Goal: Task Accomplishment & Management: Manage account settings

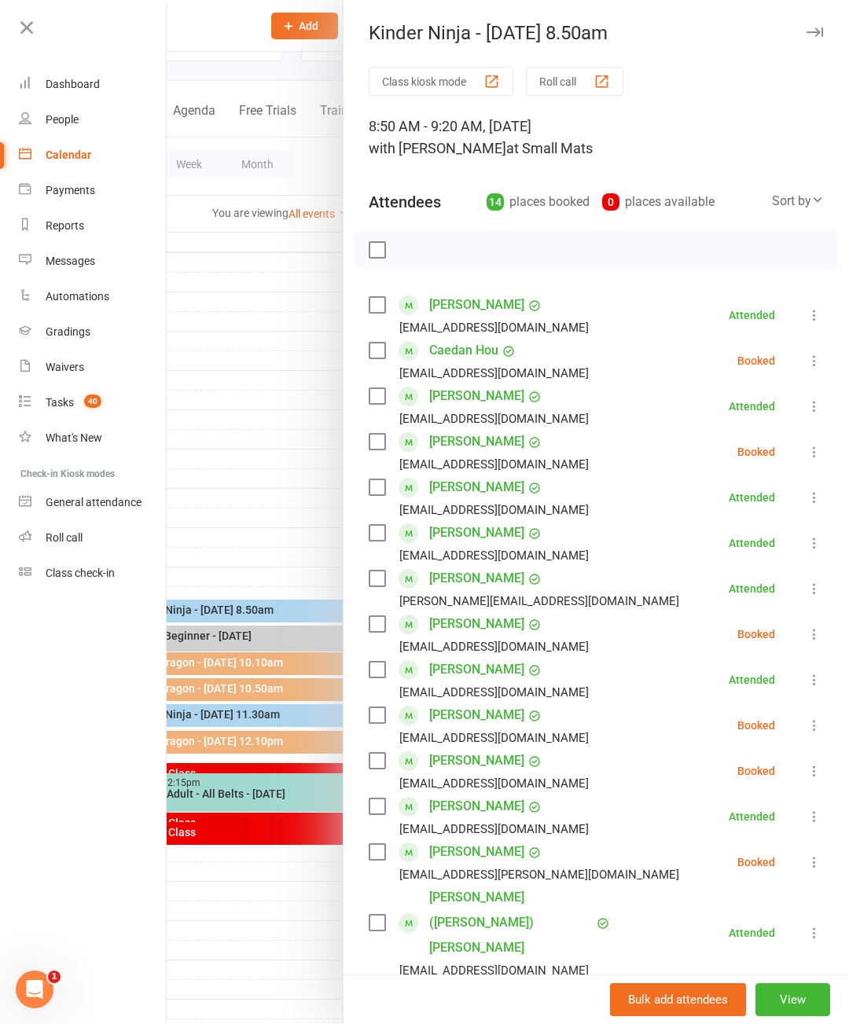
scroll to position [7, 0]
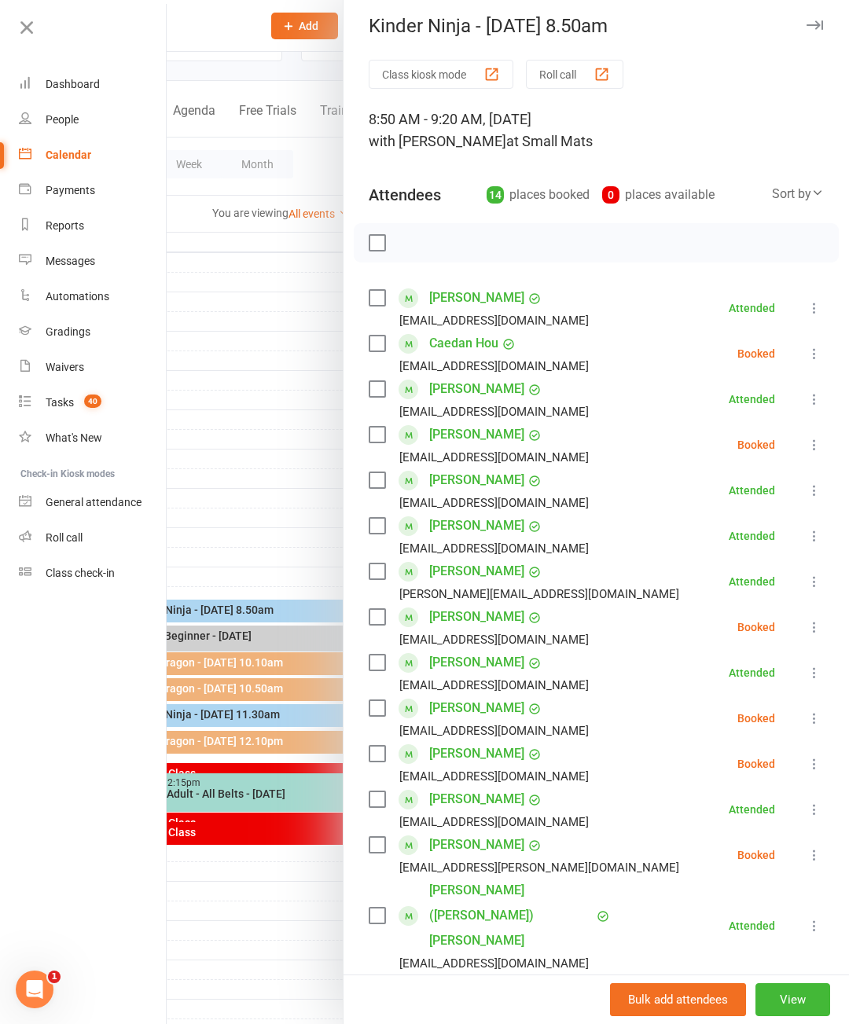
click at [222, 465] on div at bounding box center [508, 512] width 682 height 1024
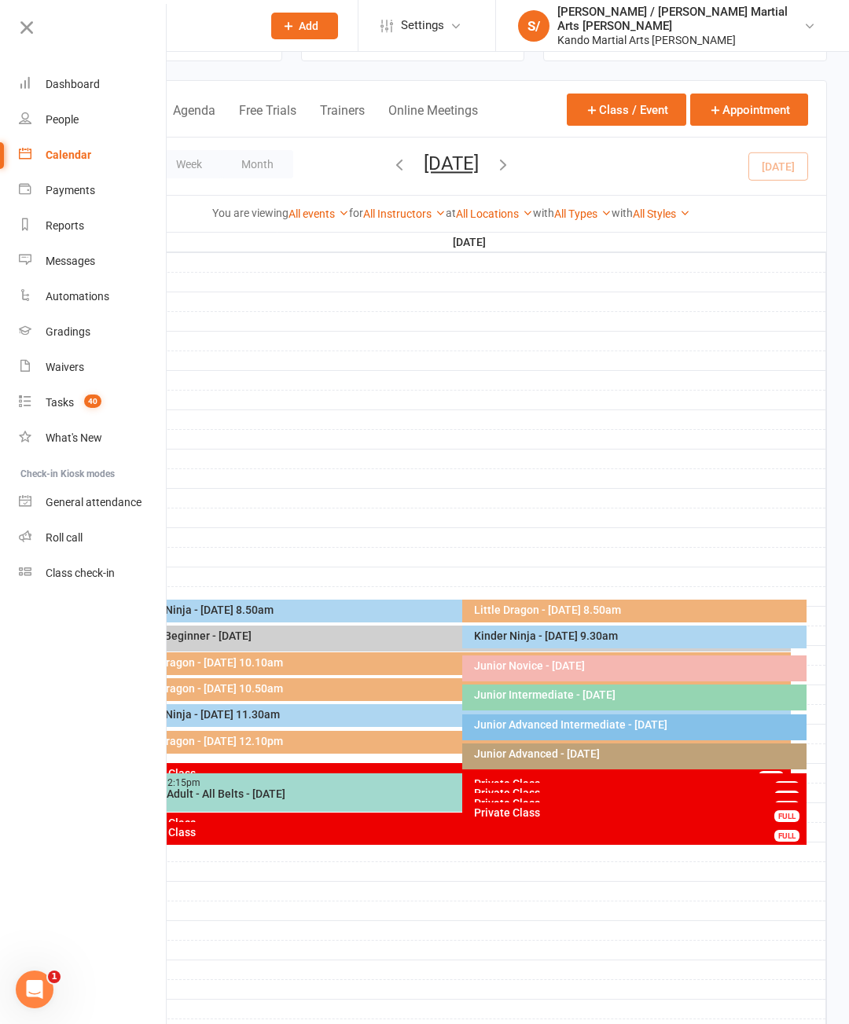
click at [635, 546] on div at bounding box center [471, 537] width 710 height 19
click at [750, 358] on div at bounding box center [471, 360] width 710 height 19
click at [278, 165] on button "Month" at bounding box center [258, 164] width 72 height 28
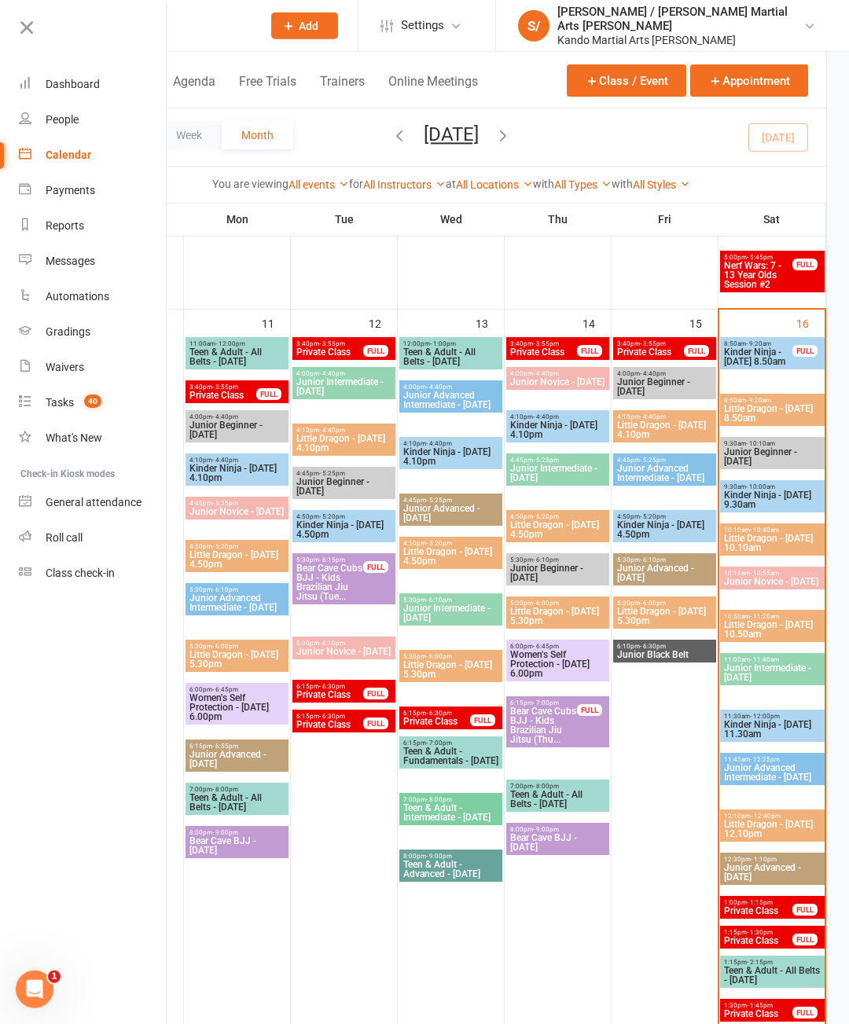
scroll to position [1741, 0]
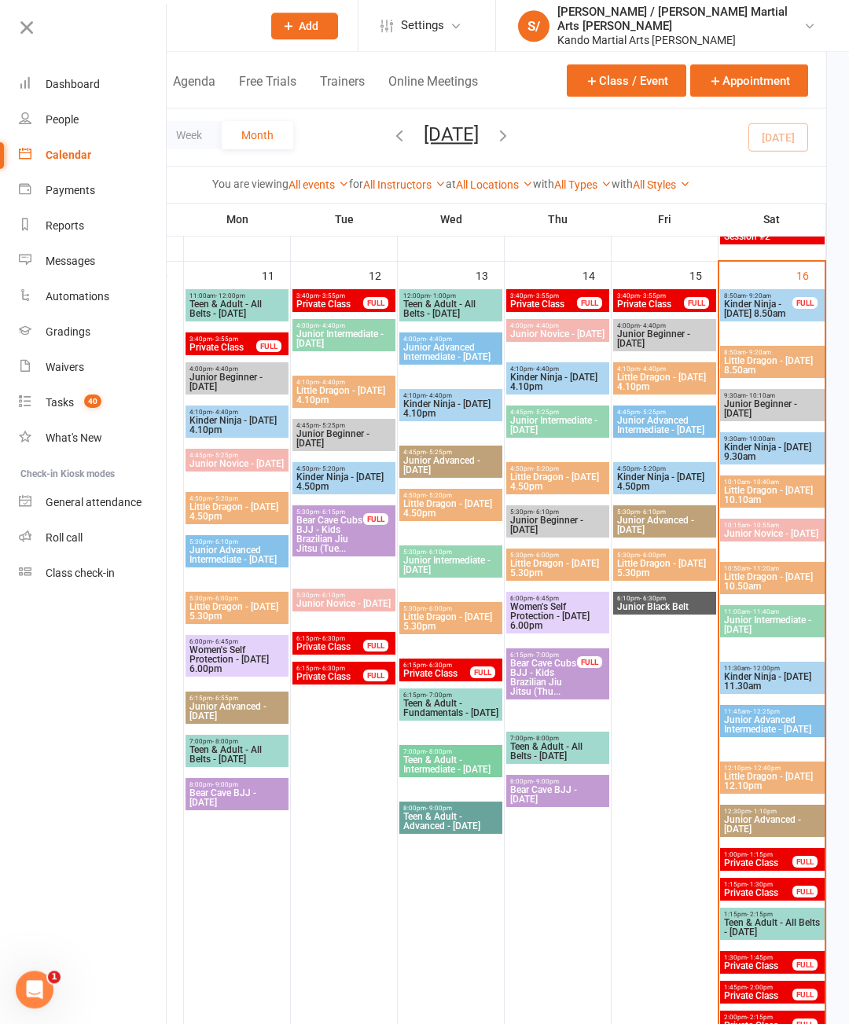
click at [780, 461] on span "Kinder Ninja - [DATE] 9.30am" at bounding box center [772, 451] width 98 height 19
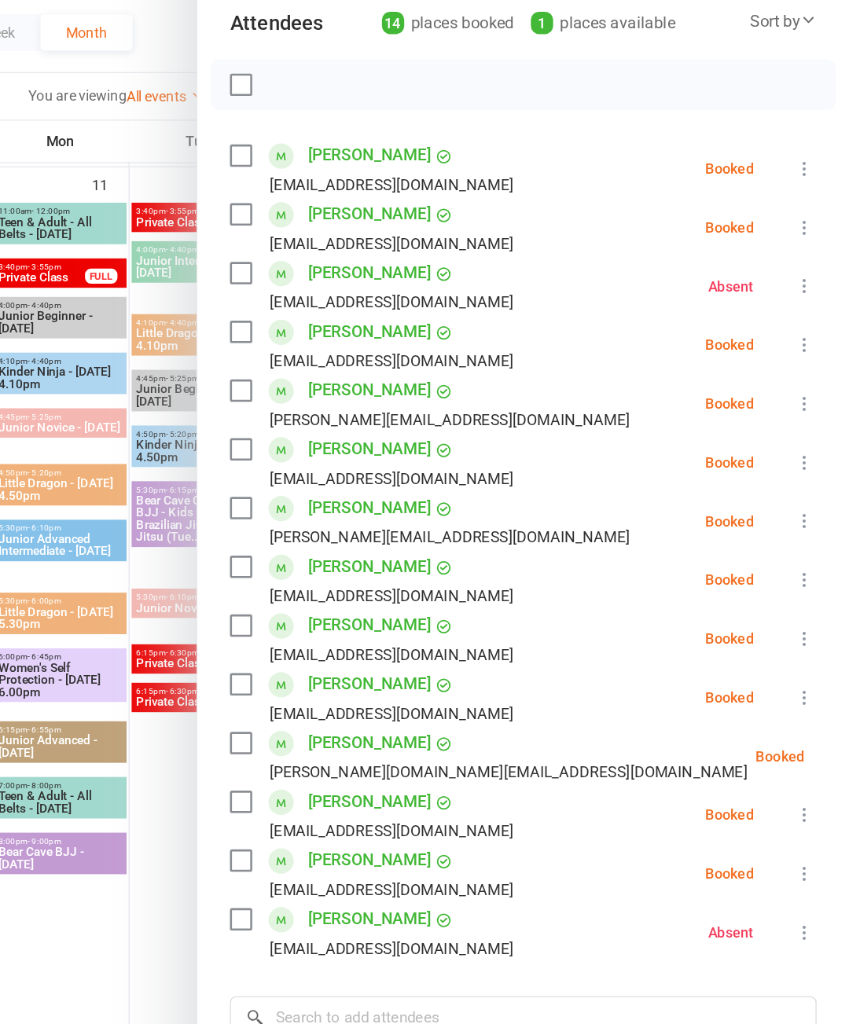
scroll to position [75, 0]
click at [167, 335] on div at bounding box center [508, 512] width 682 height 1024
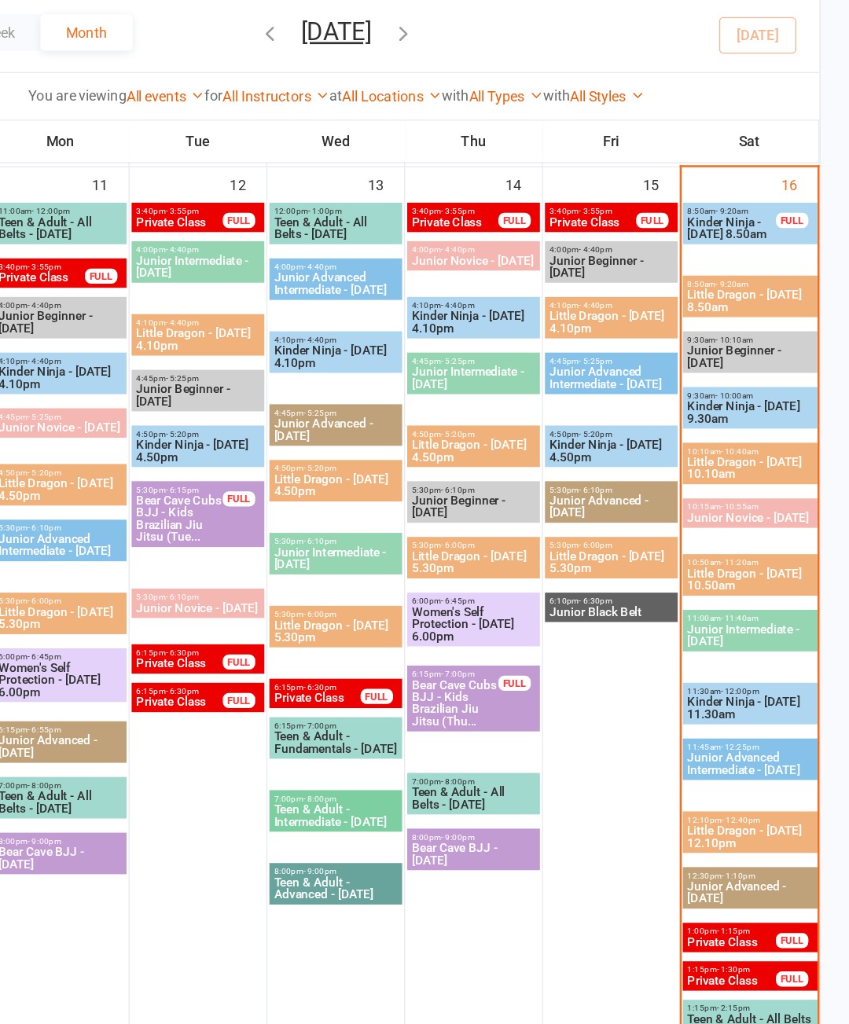
click at [723, 464] on span "Little Dragon - [DATE] 10.10am" at bounding box center [772, 473] width 98 height 19
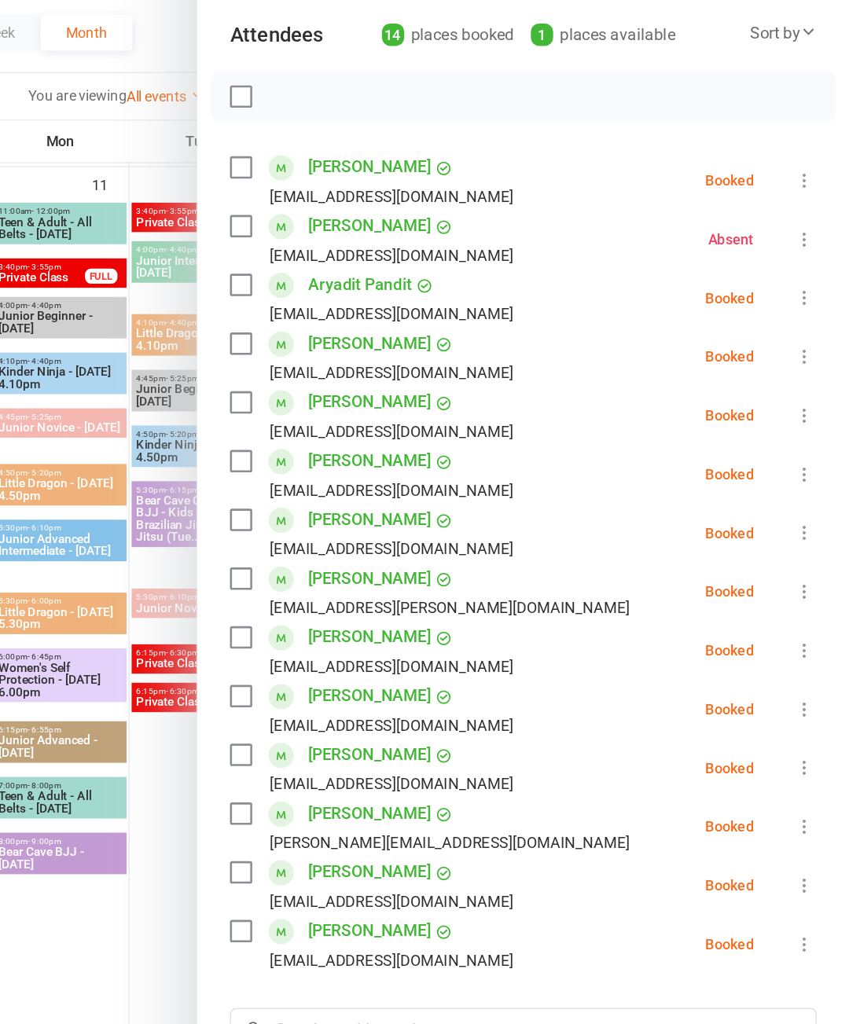
scroll to position [67, 0]
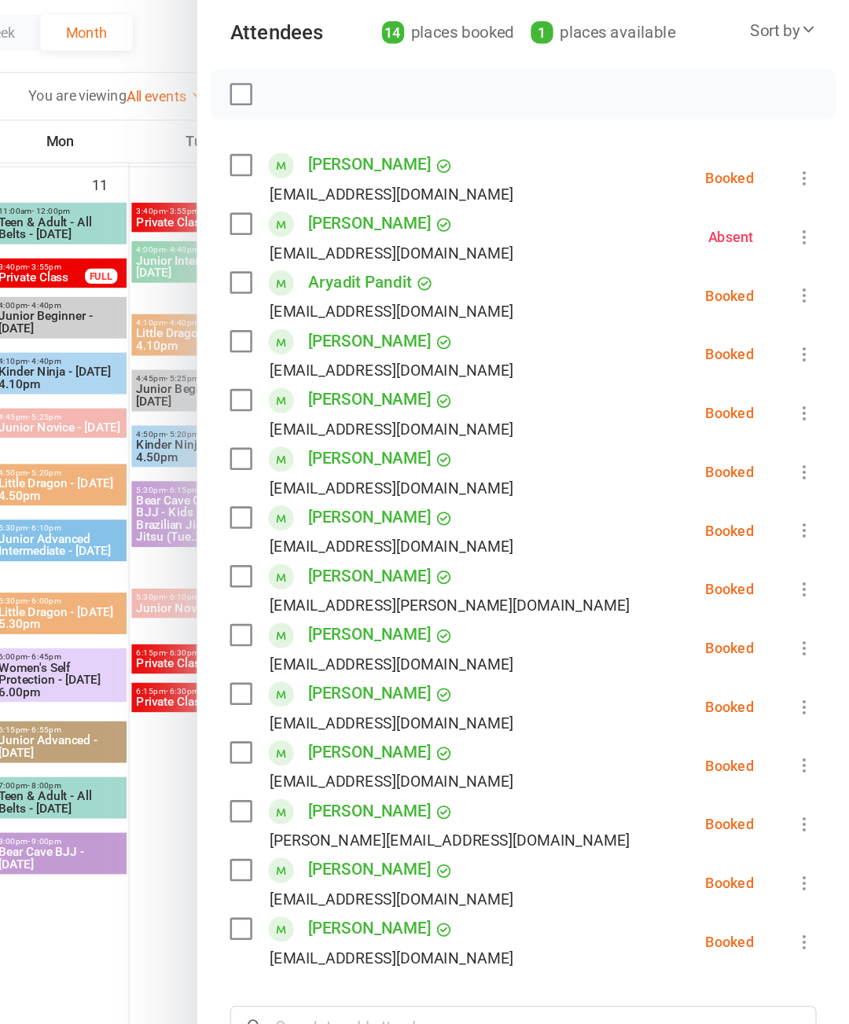
click at [167, 379] on div at bounding box center [508, 512] width 682 height 1024
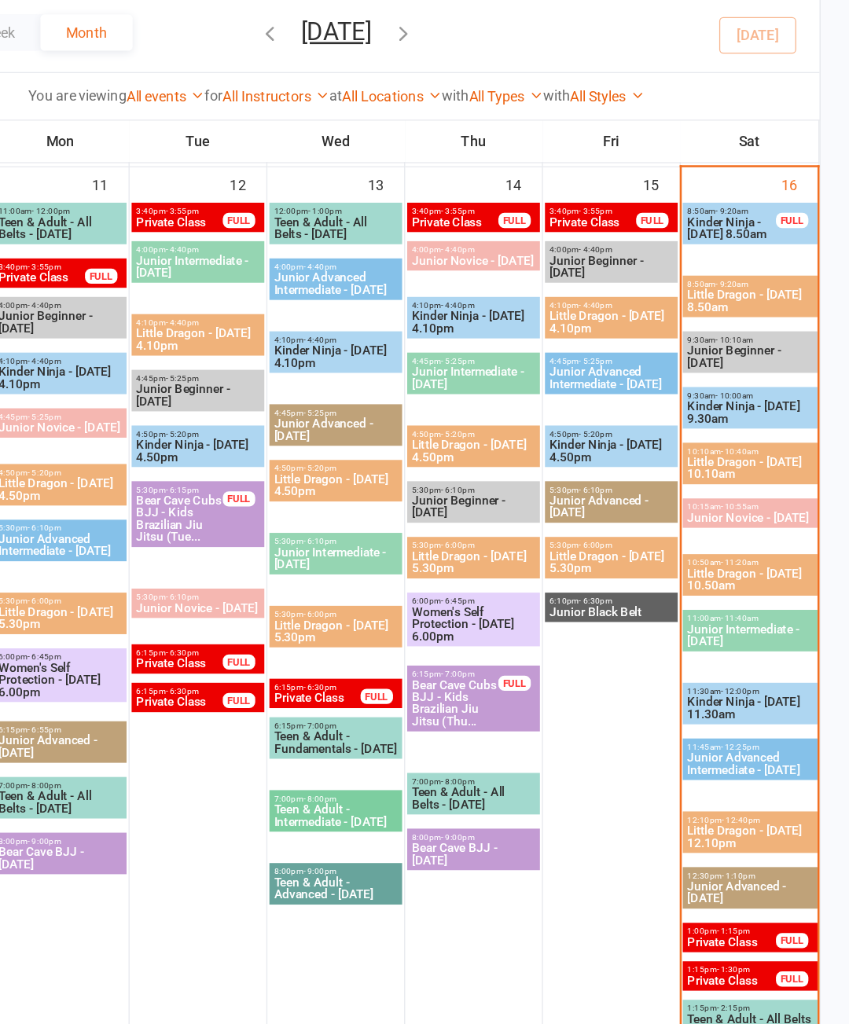
click at [723, 420] on span "Kinder Ninja - [DATE] 9.30am" at bounding box center [772, 429] width 98 height 19
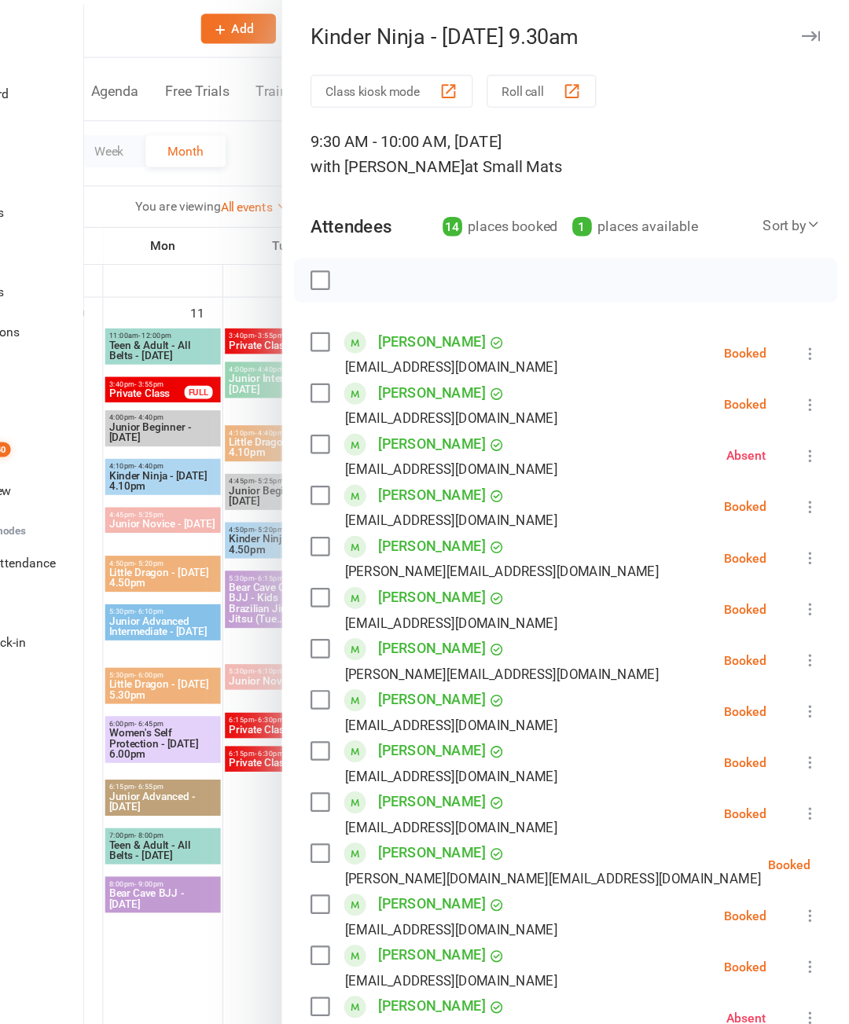
scroll to position [1726, 0]
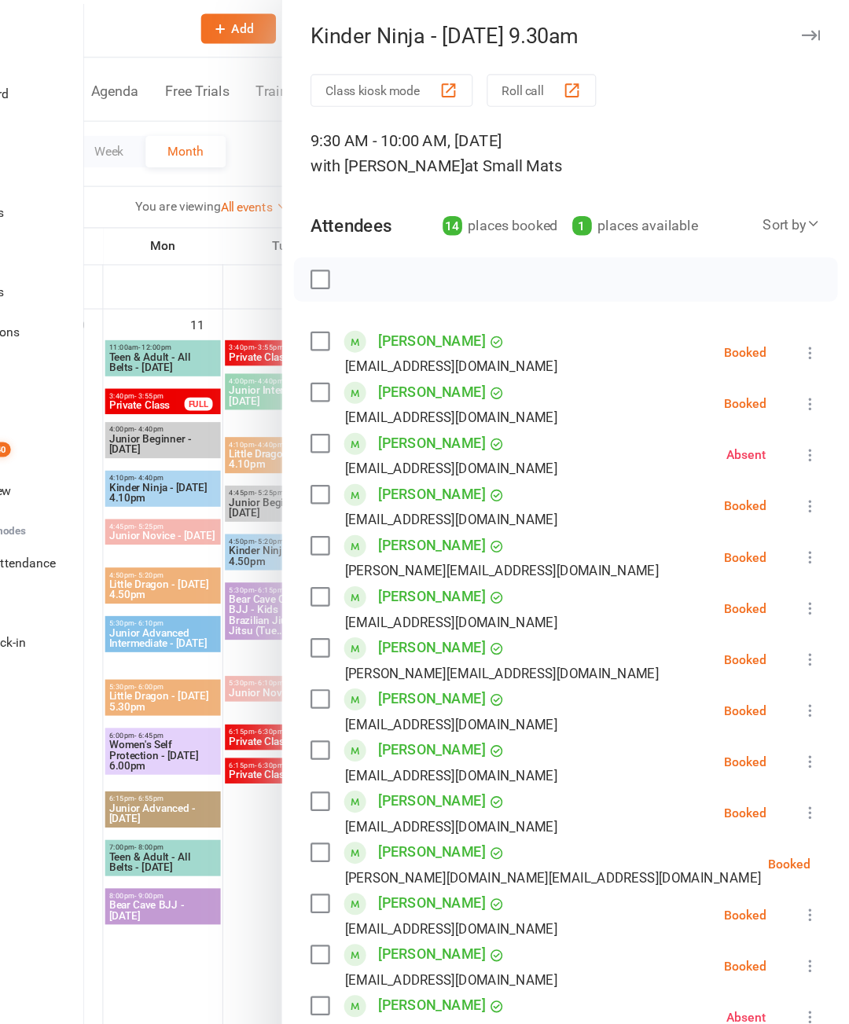
click at [806, 35] on icon "button" at bounding box center [814, 32] width 17 height 9
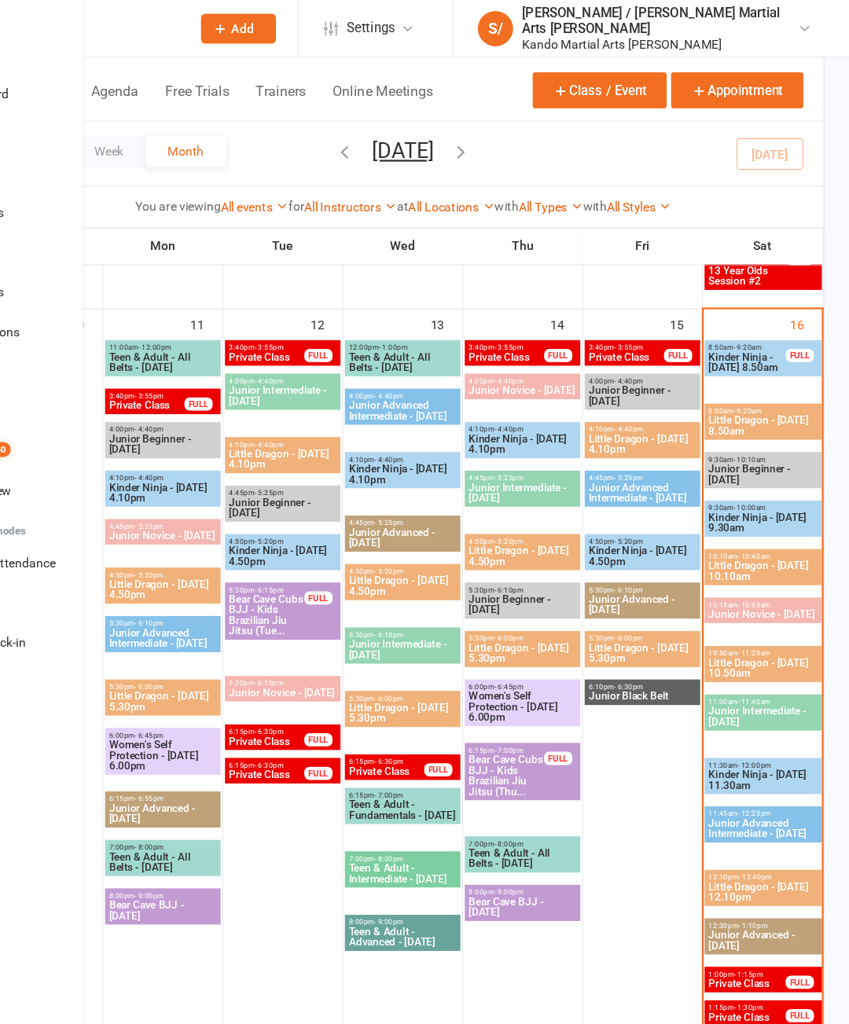
click at [723, 328] on span "Kinder Ninja - [DATE] 8.50am" at bounding box center [758, 323] width 70 height 19
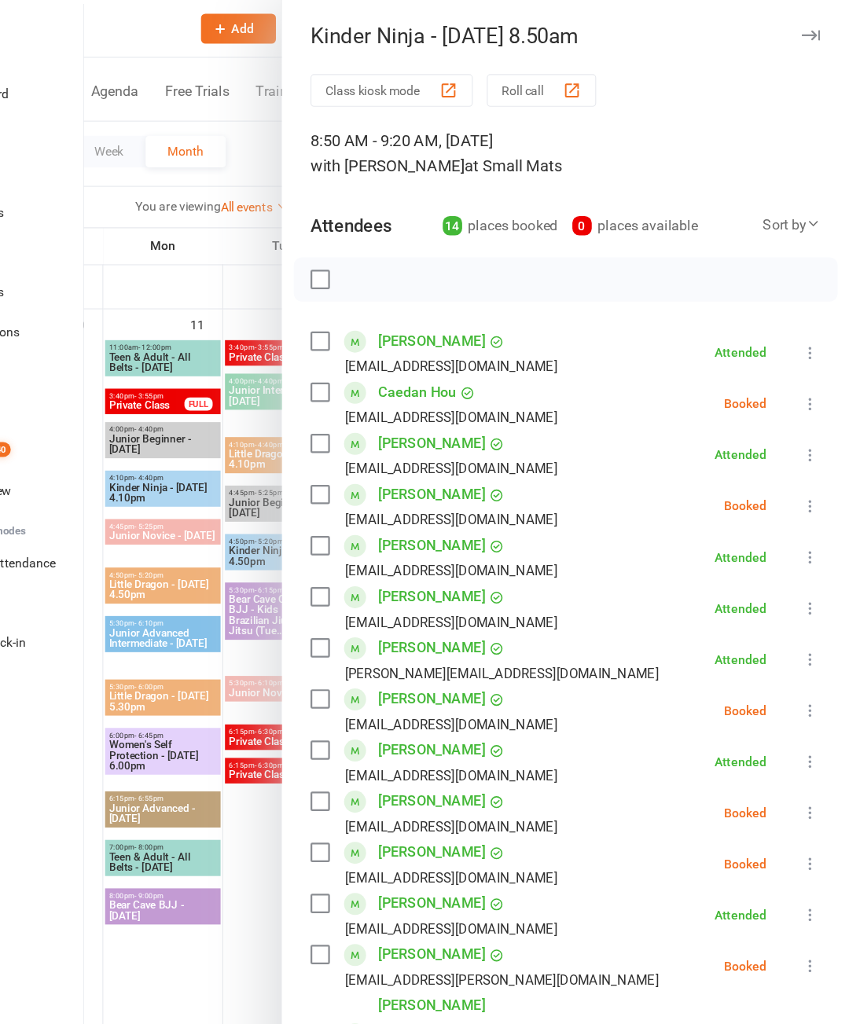
click at [806, 361] on icon at bounding box center [814, 361] width 16 height 16
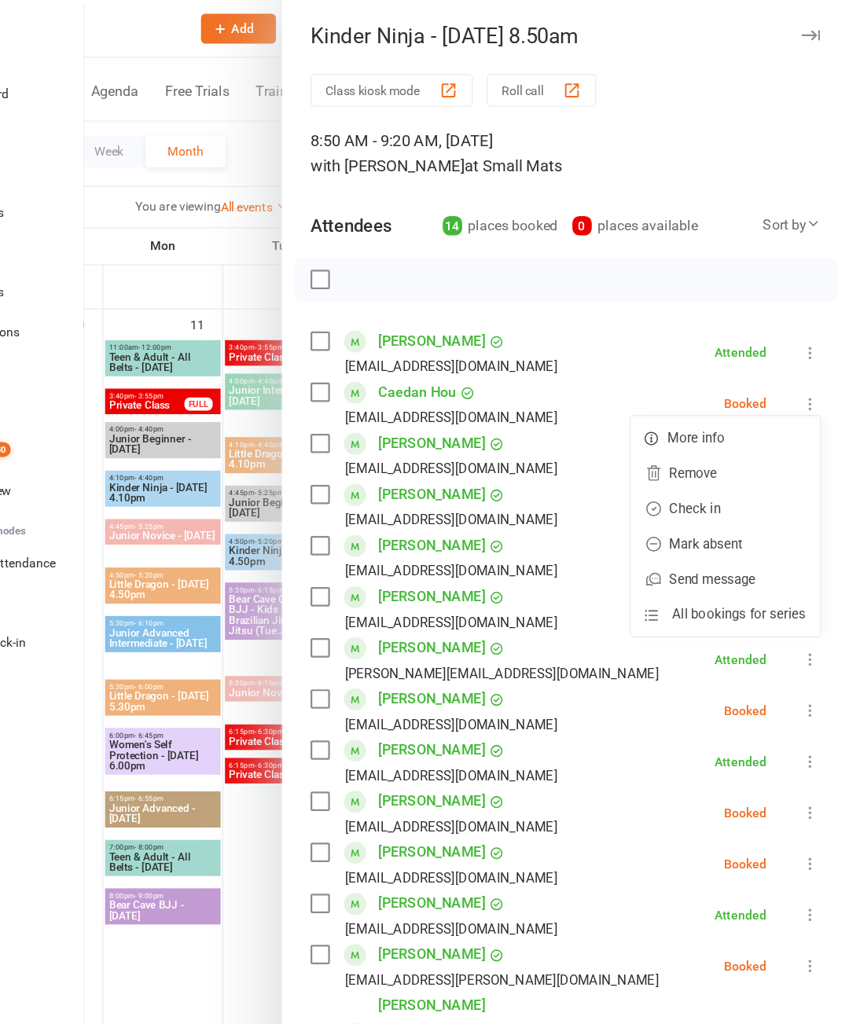
click at [668, 488] on link "Mark absent" at bounding box center [738, 485] width 169 height 31
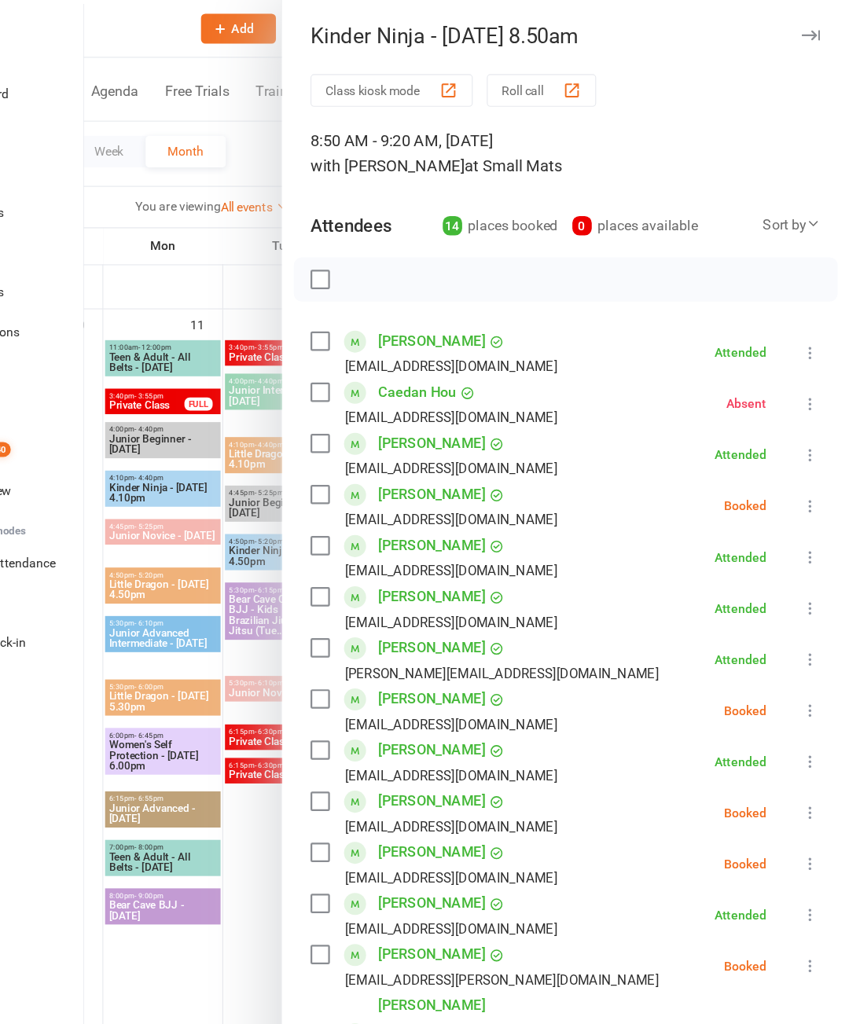
click at [806, 448] on icon at bounding box center [814, 452] width 16 height 16
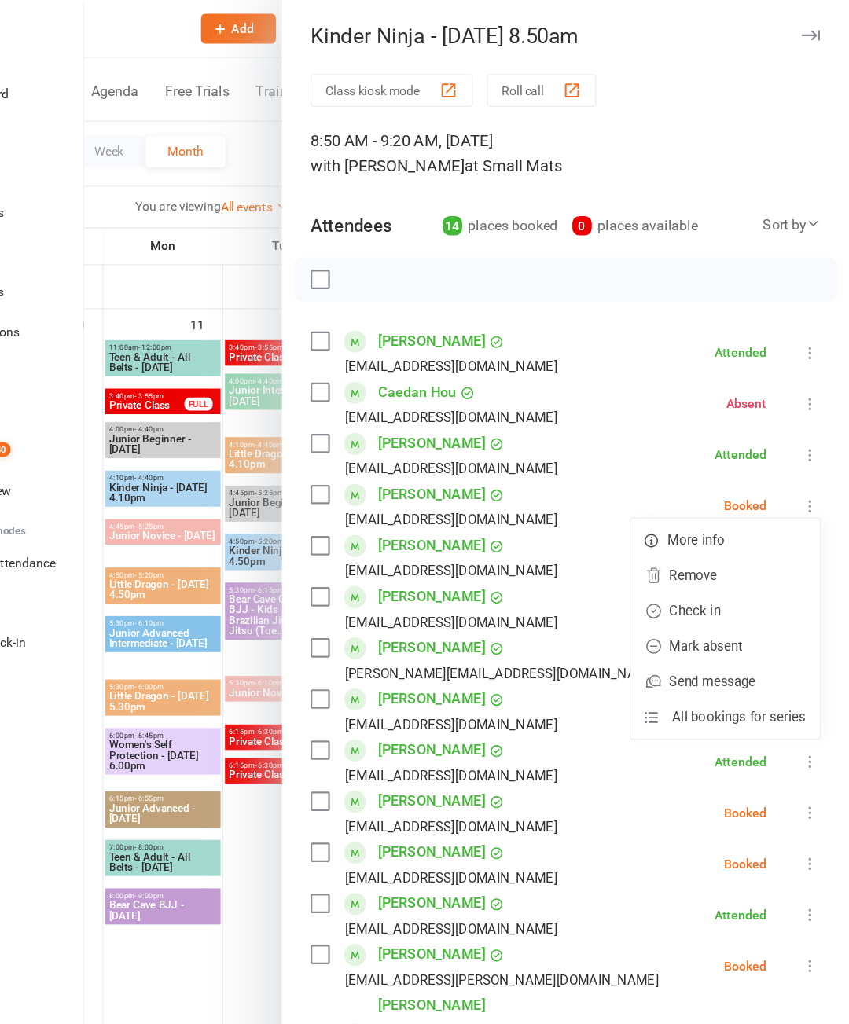
click at [654, 546] on link "Check in" at bounding box center [738, 545] width 169 height 31
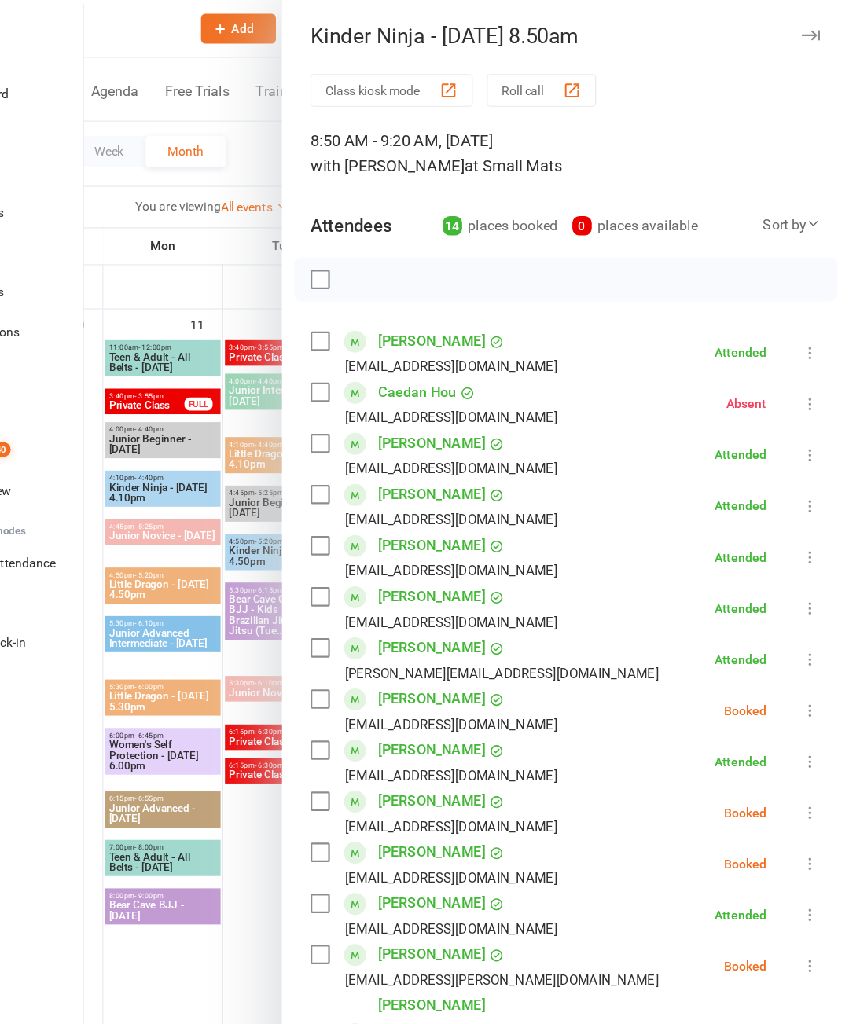
click at [806, 636] on icon at bounding box center [814, 634] width 16 height 16
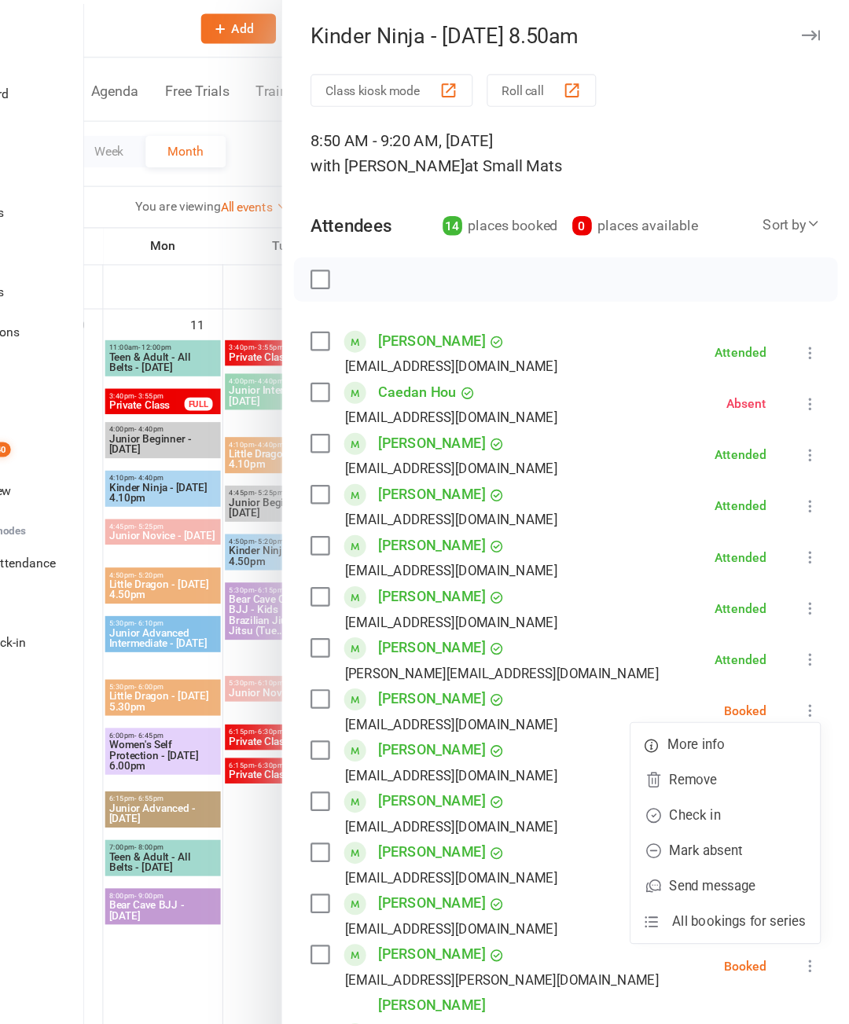
click at [654, 733] on link "Check in" at bounding box center [738, 727] width 169 height 31
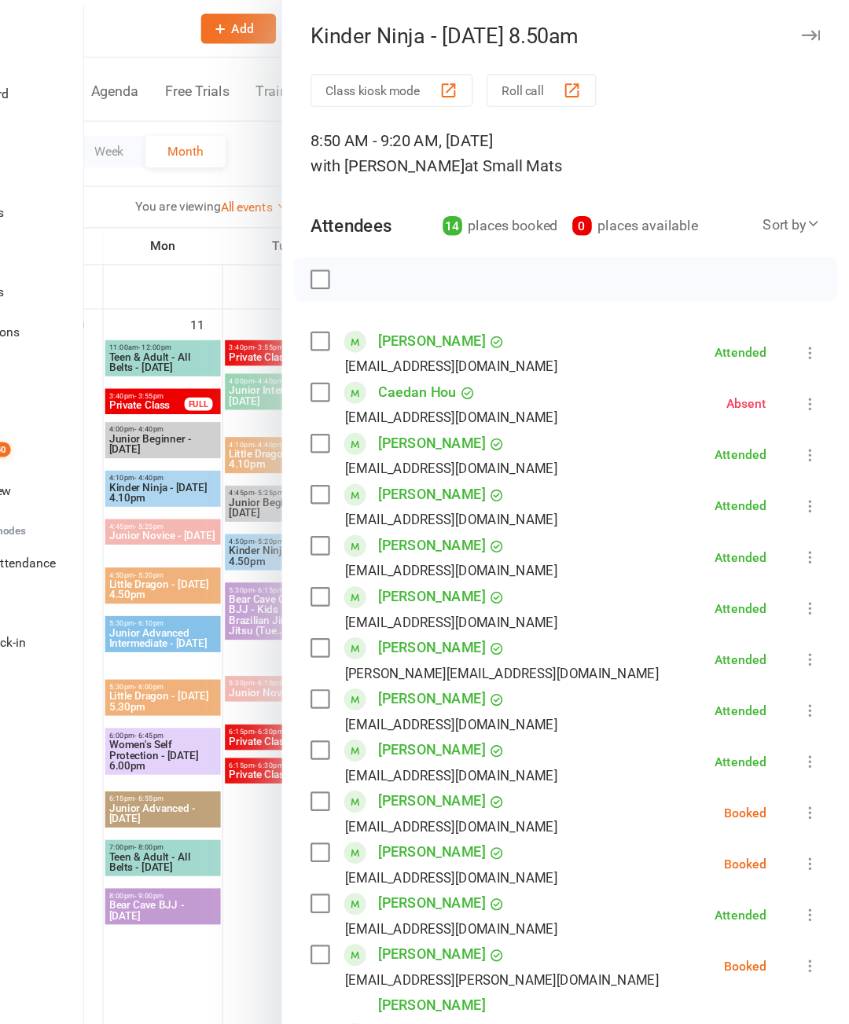
click at [806, 729] on icon at bounding box center [814, 725] width 16 height 16
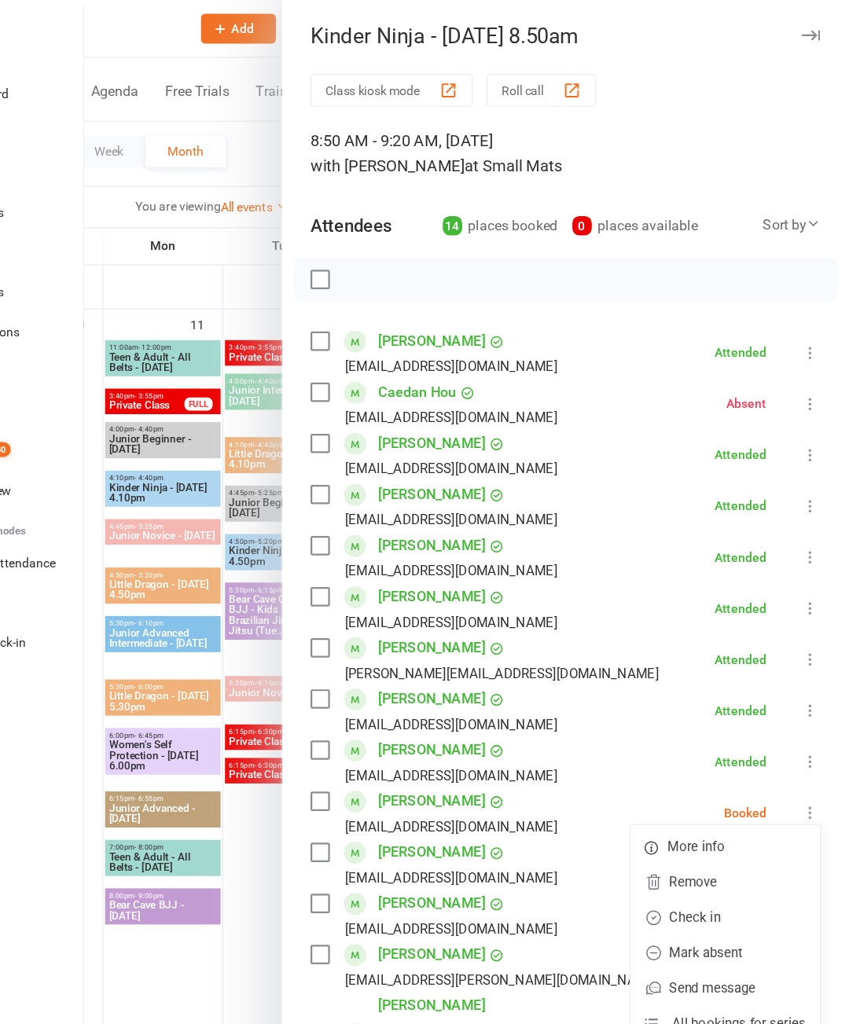
click at [660, 853] on link "Mark absent" at bounding box center [738, 850] width 169 height 31
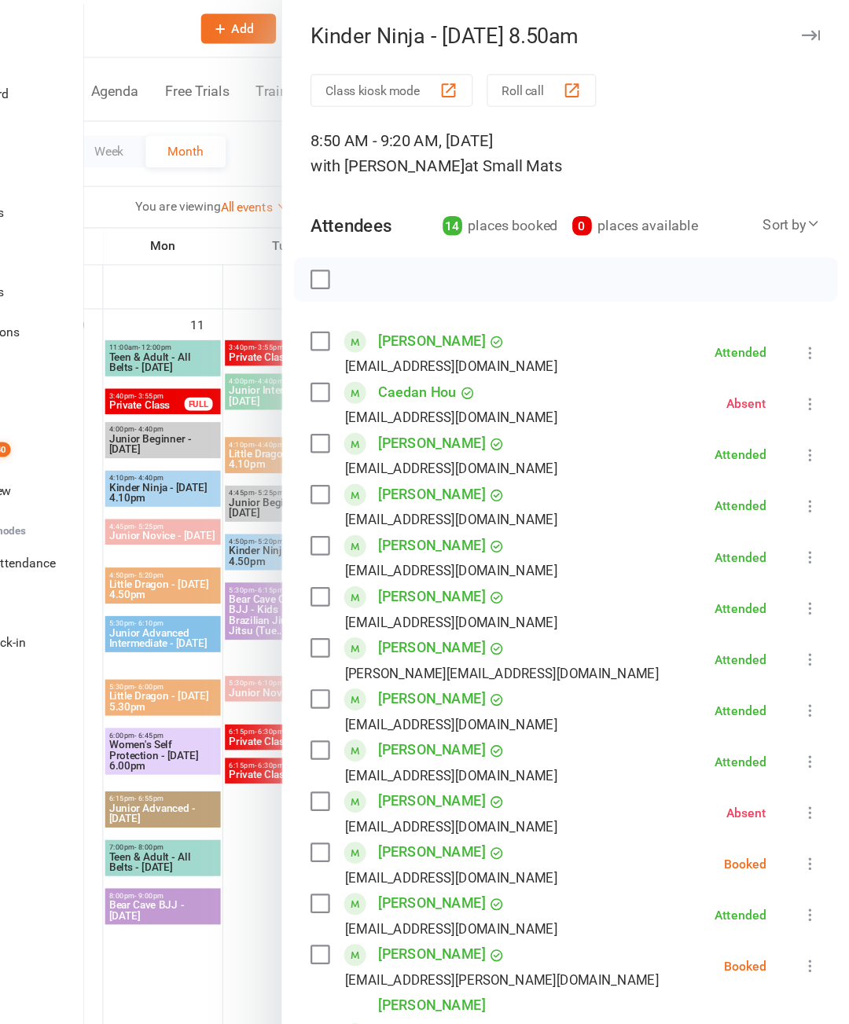
click at [806, 769] on icon at bounding box center [814, 771] width 16 height 16
click at [654, 871] on link "Check in" at bounding box center [738, 864] width 169 height 31
click at [806, 866] on icon at bounding box center [814, 862] width 16 height 16
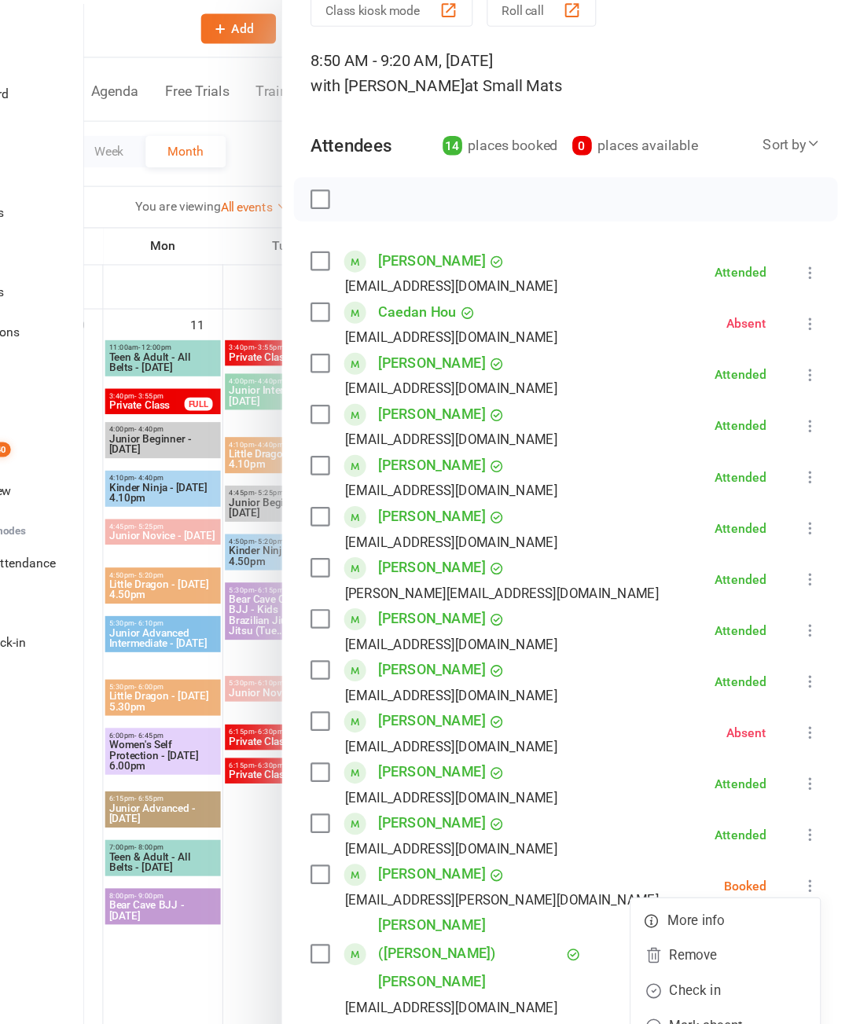
click at [654, 885] on link "Check in" at bounding box center [738, 883] width 169 height 31
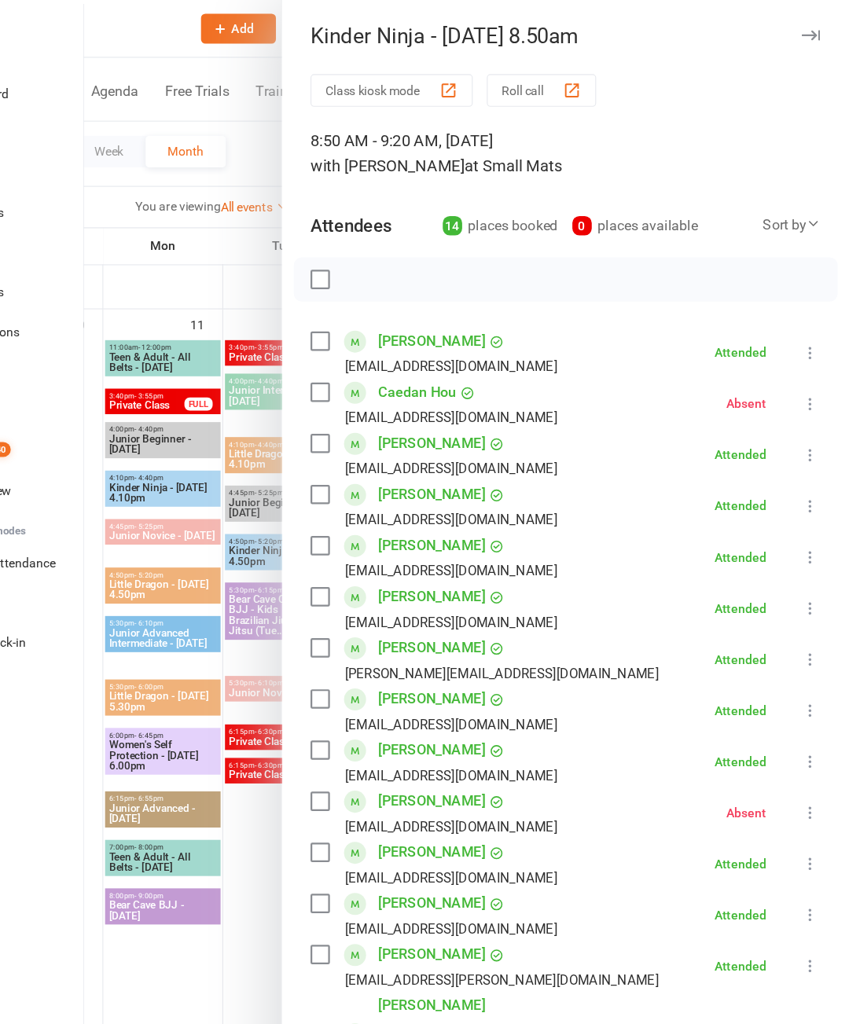
scroll to position [0, 0]
click at [806, 32] on icon "button" at bounding box center [814, 32] width 17 height 9
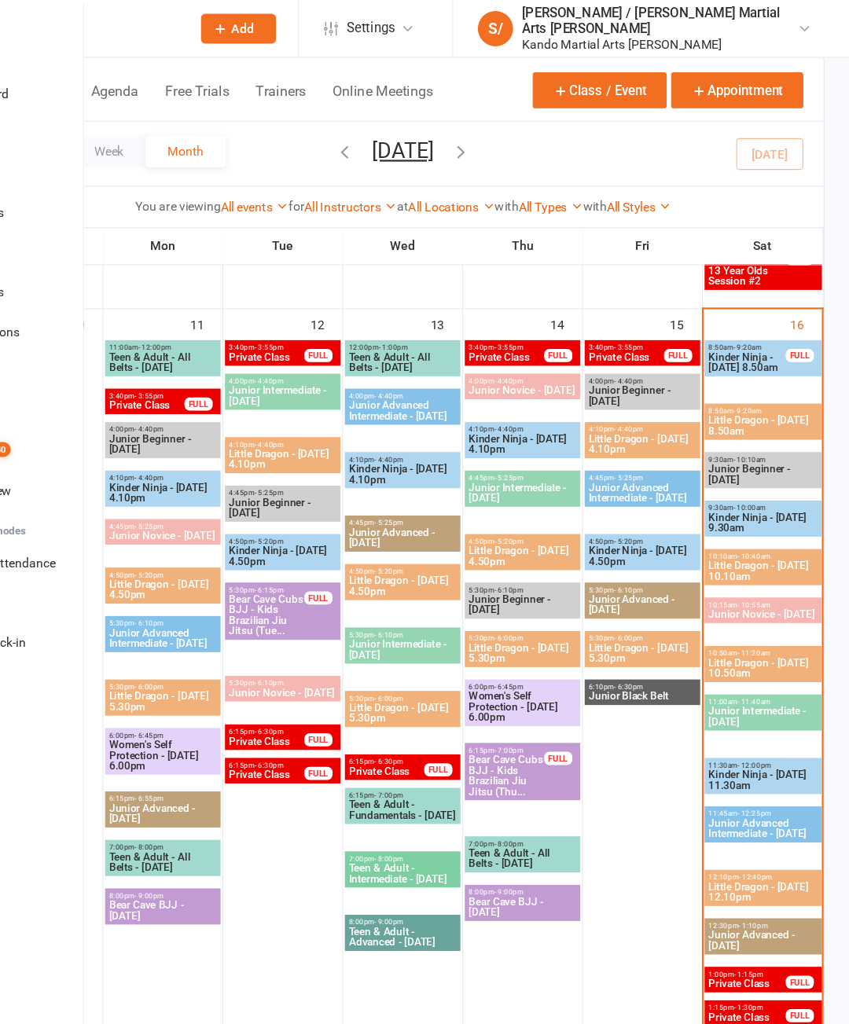
click at [723, 460] on span "Kinder Ninja - [DATE] 9.30am" at bounding box center [772, 466] width 98 height 19
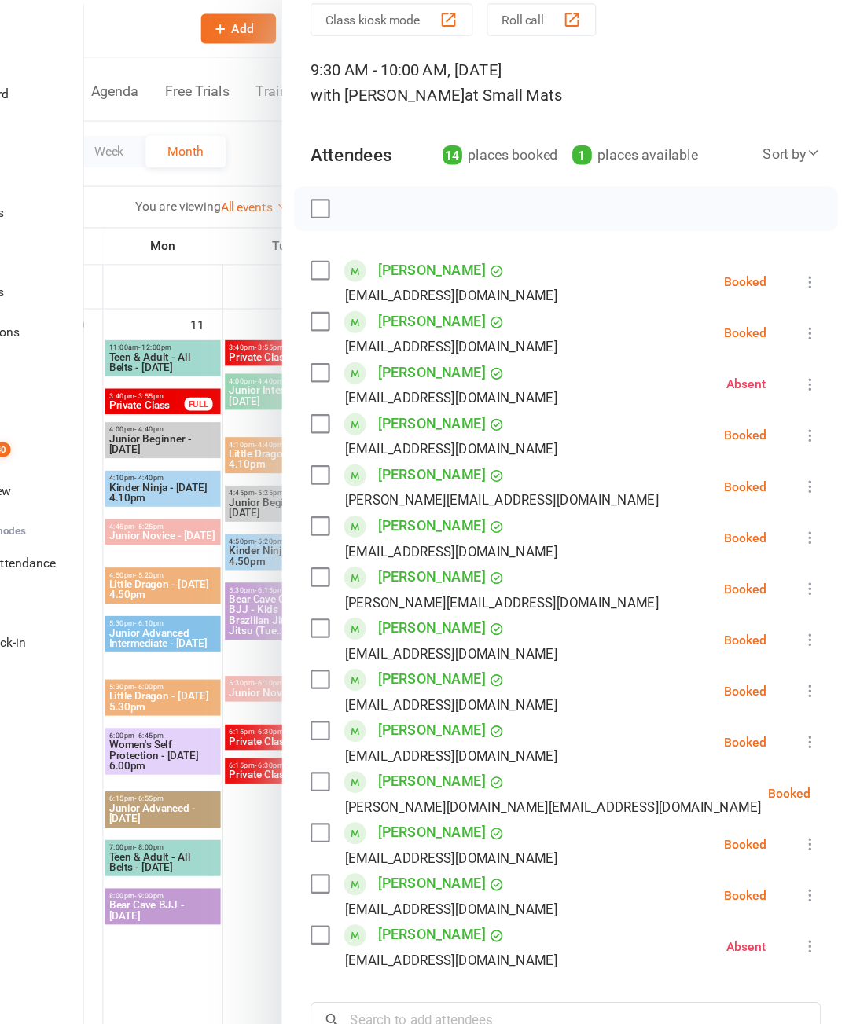
scroll to position [64, 0]
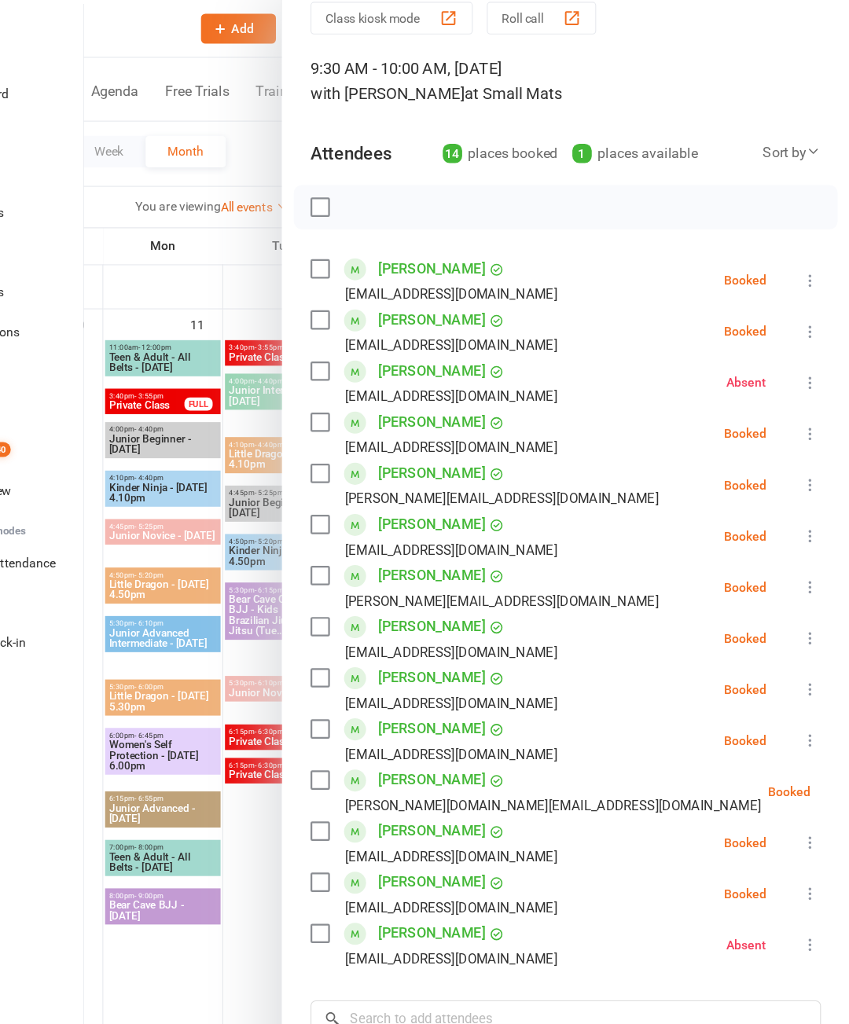
click at [806, 248] on icon at bounding box center [814, 251] width 16 height 16
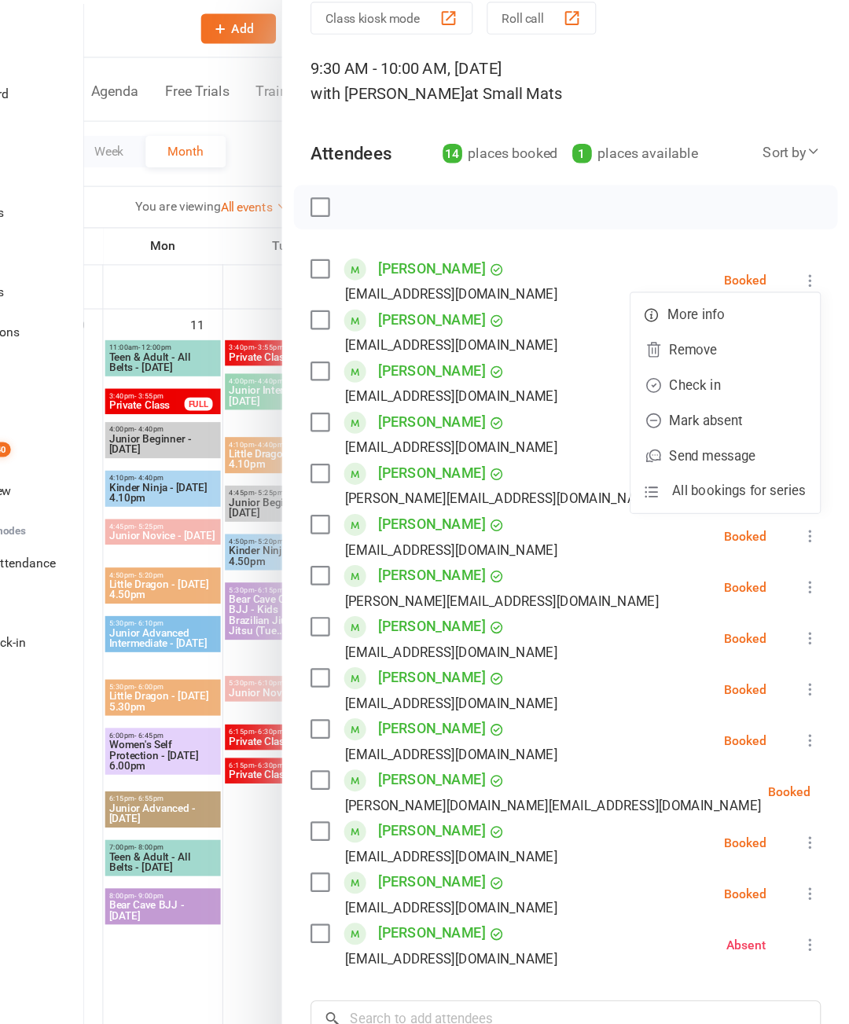
click at [658, 346] on link "Check in" at bounding box center [738, 343] width 169 height 31
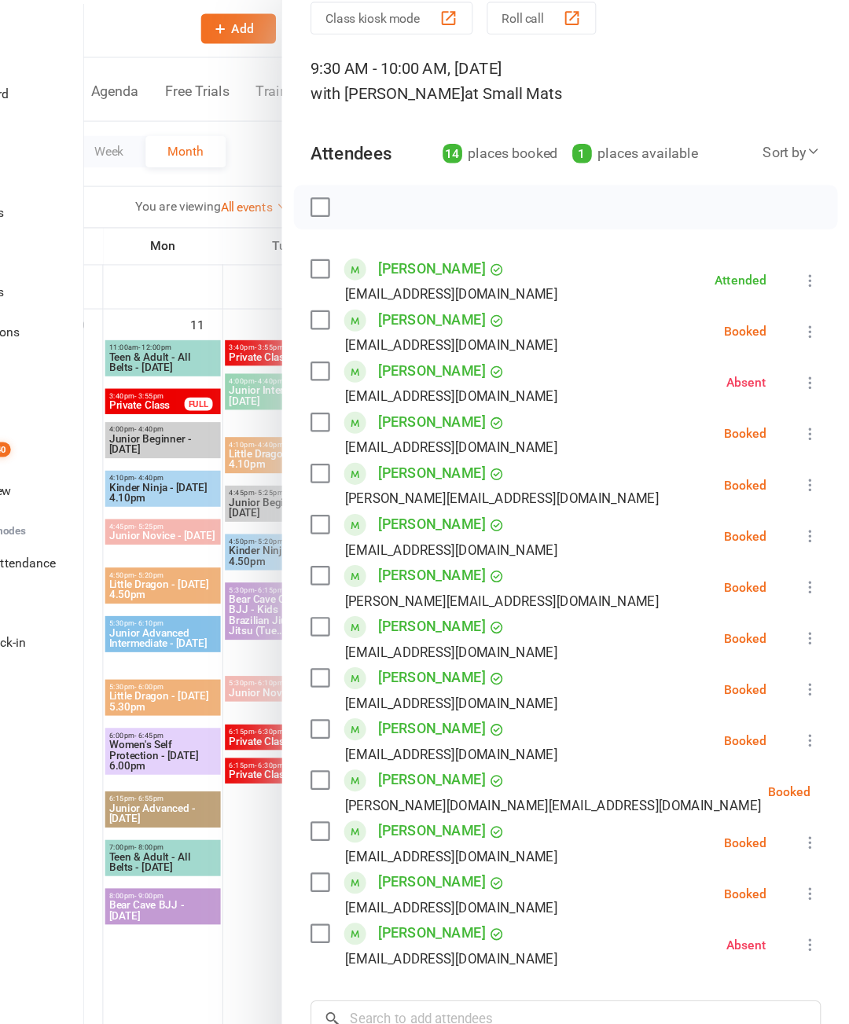
click at [806, 618] on icon at bounding box center [814, 615] width 16 height 16
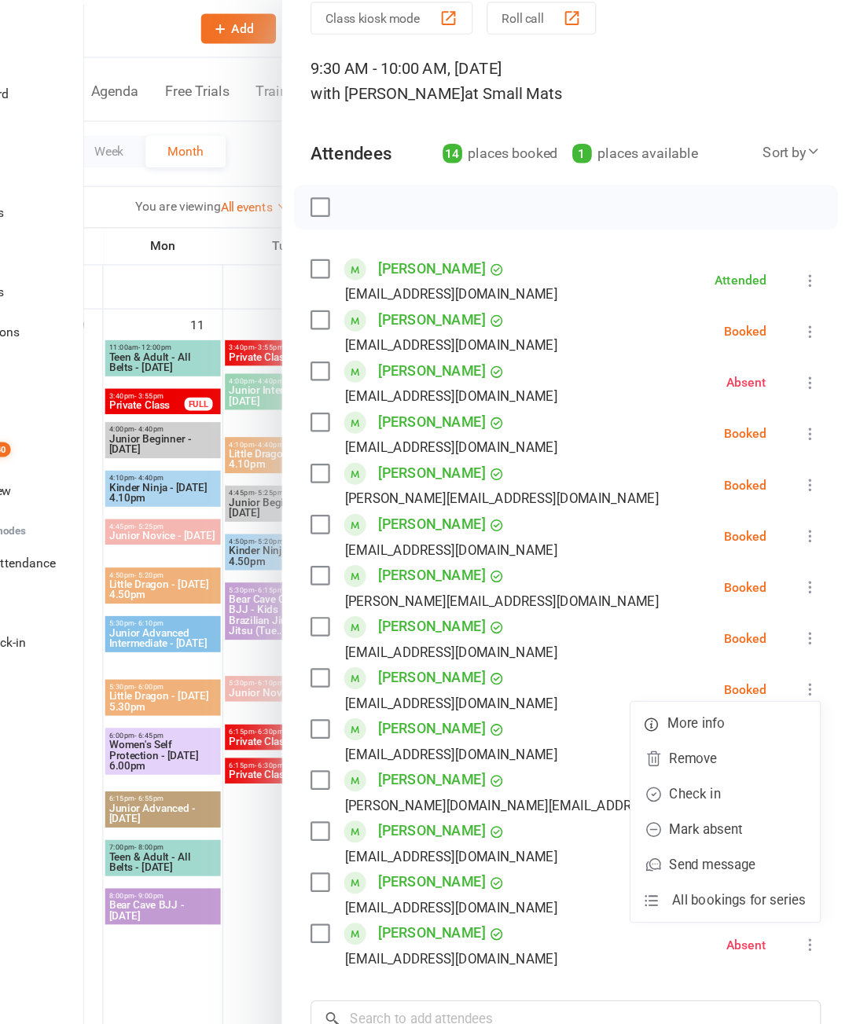
click at [658, 714] on link "Check in" at bounding box center [738, 708] width 169 height 31
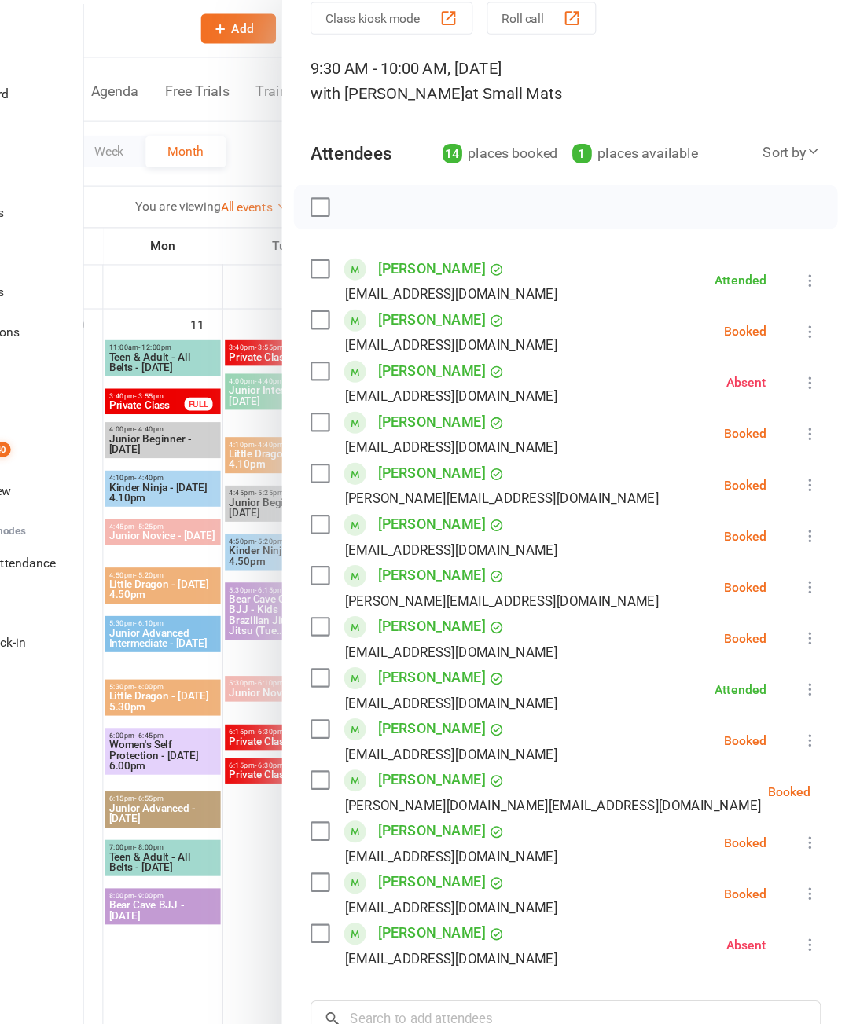
click at [806, 520] on icon at bounding box center [814, 524] width 16 height 16
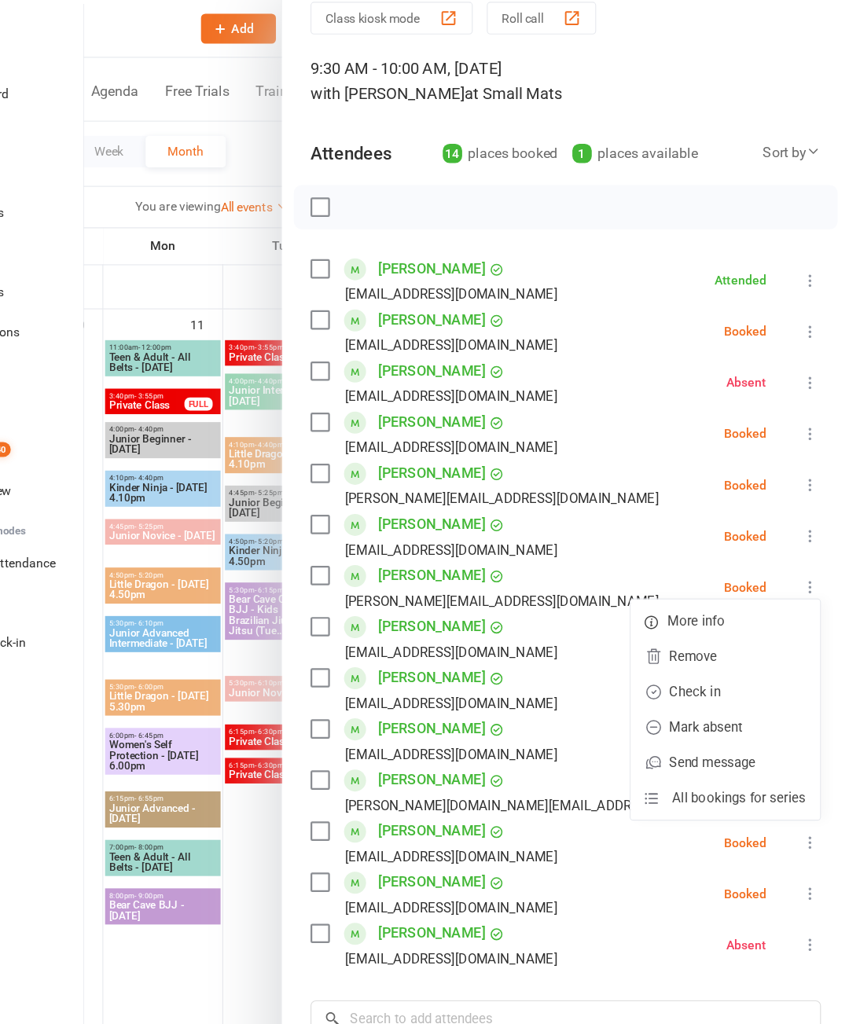
click at [654, 616] on link "Check in" at bounding box center [738, 617] width 169 height 31
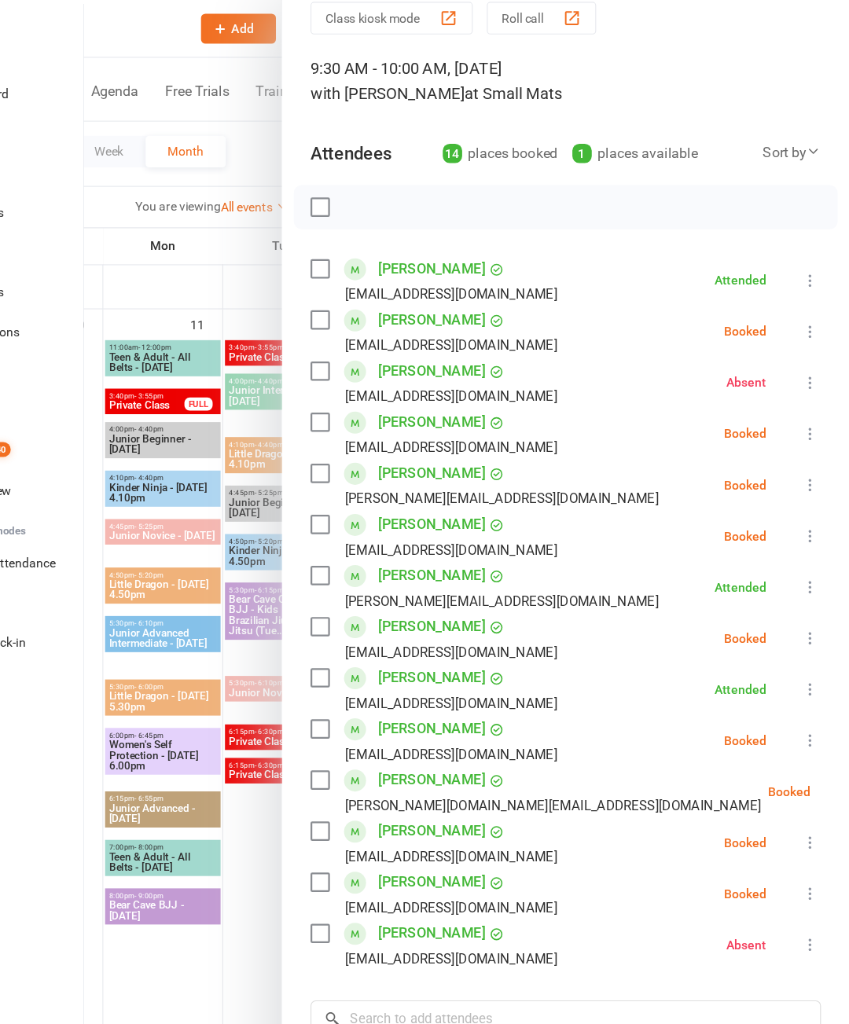
click at [846, 704] on icon at bounding box center [854, 707] width 16 height 16
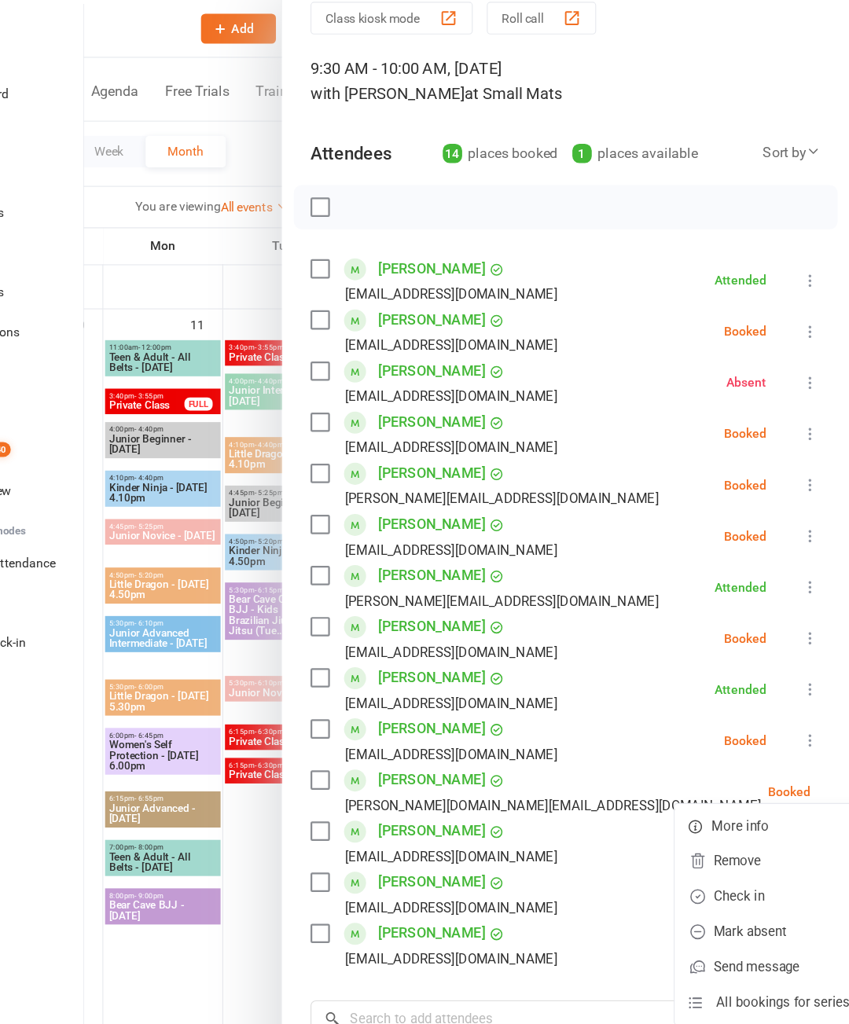
click at [693, 803] on link "Check in" at bounding box center [777, 799] width 169 height 31
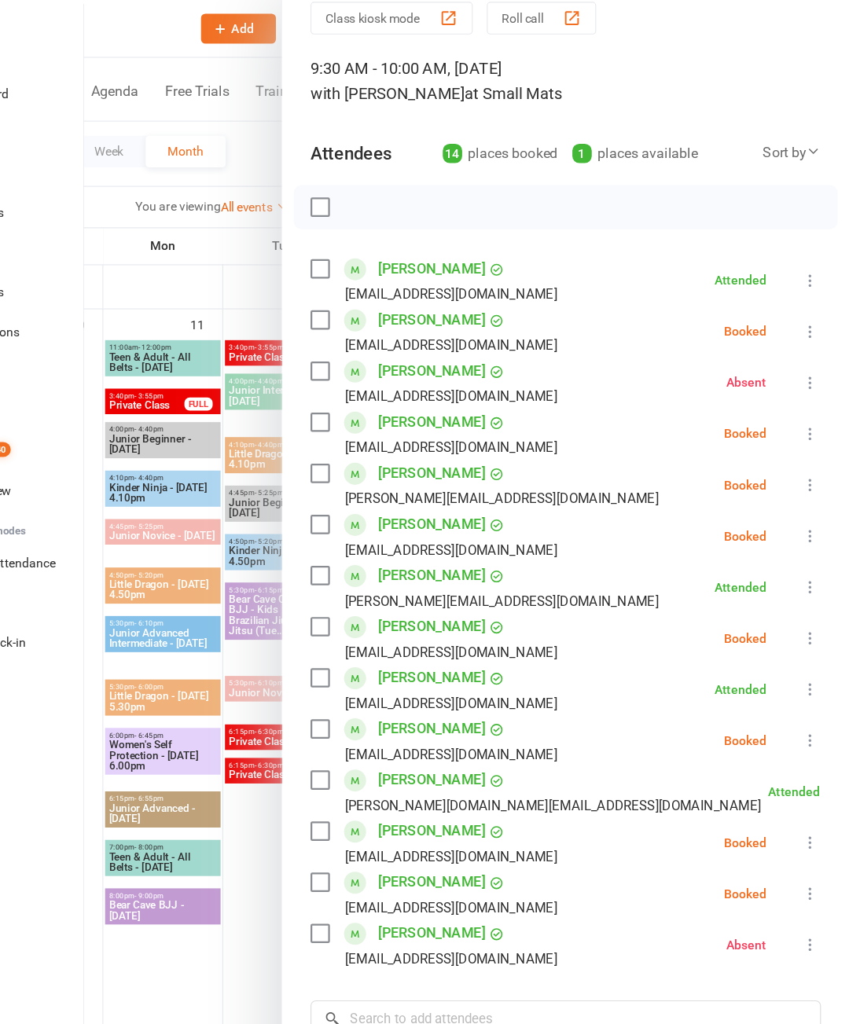
click at [806, 798] on icon at bounding box center [814, 798] width 16 height 16
click at [654, 893] on link "Check in" at bounding box center [738, 890] width 169 height 31
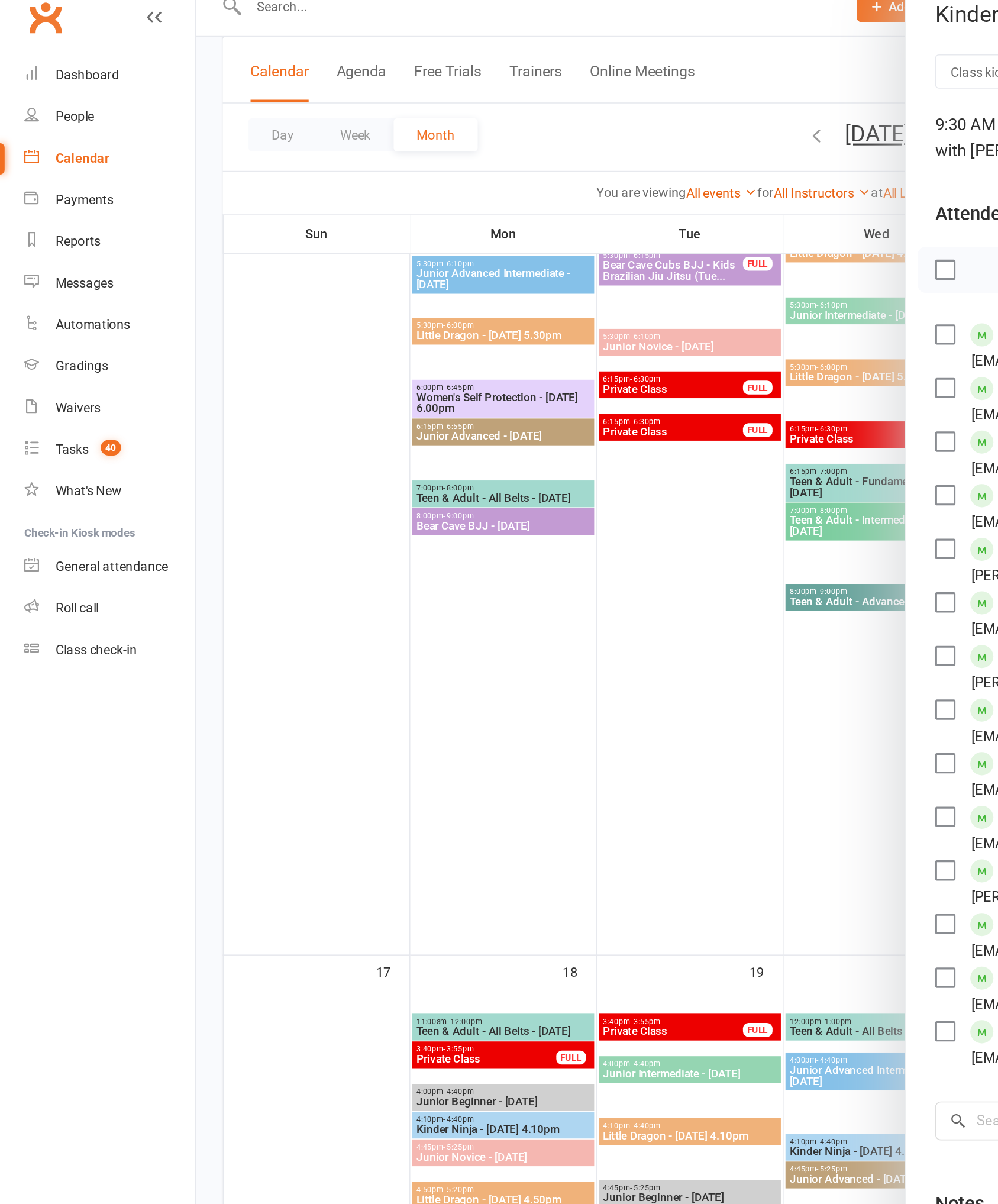
scroll to position [0, 0]
